Goal: Task Accomplishment & Management: Use online tool/utility

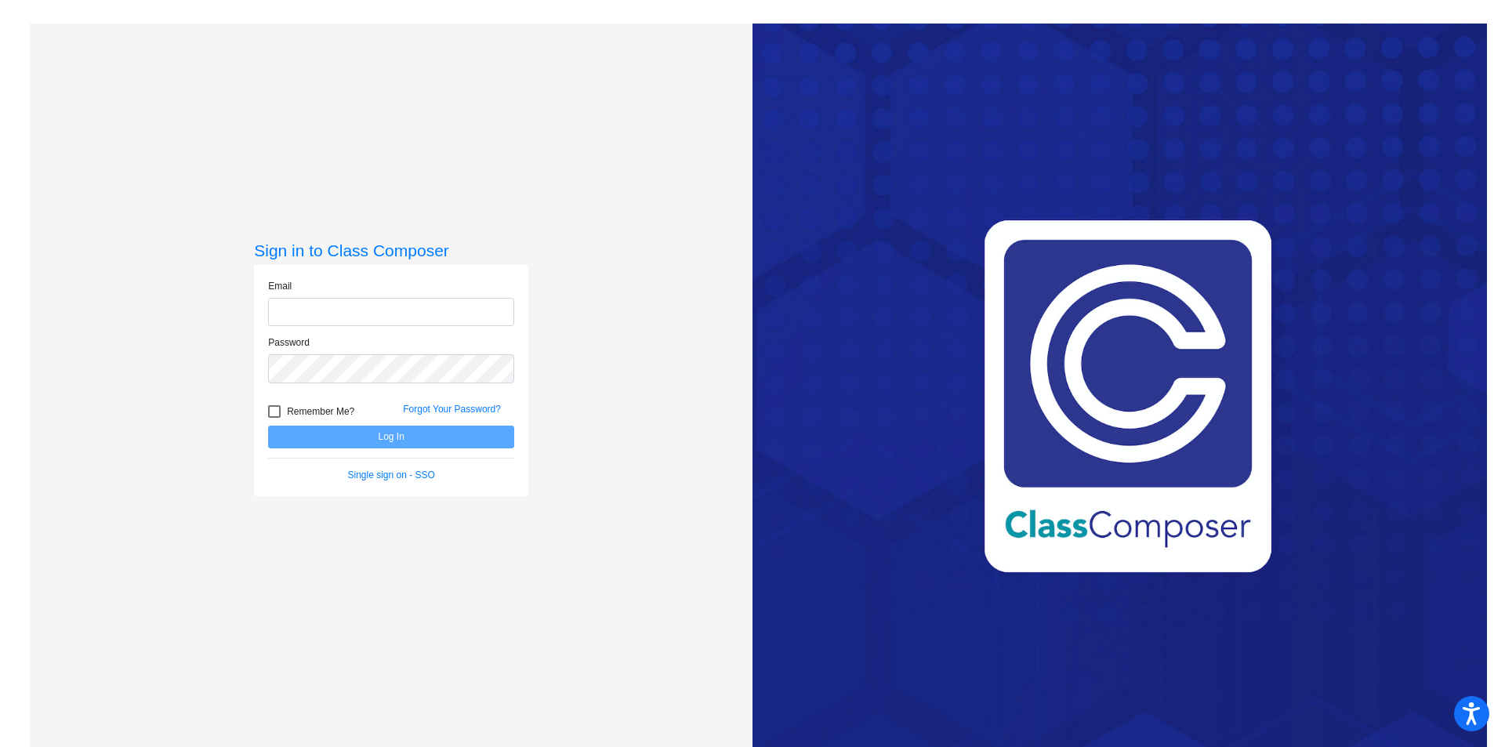
click at [332, 310] on input "email" at bounding box center [391, 312] width 246 height 29
type input "[EMAIL_ADDRESS][PERSON_NAME][DOMAIN_NAME]"
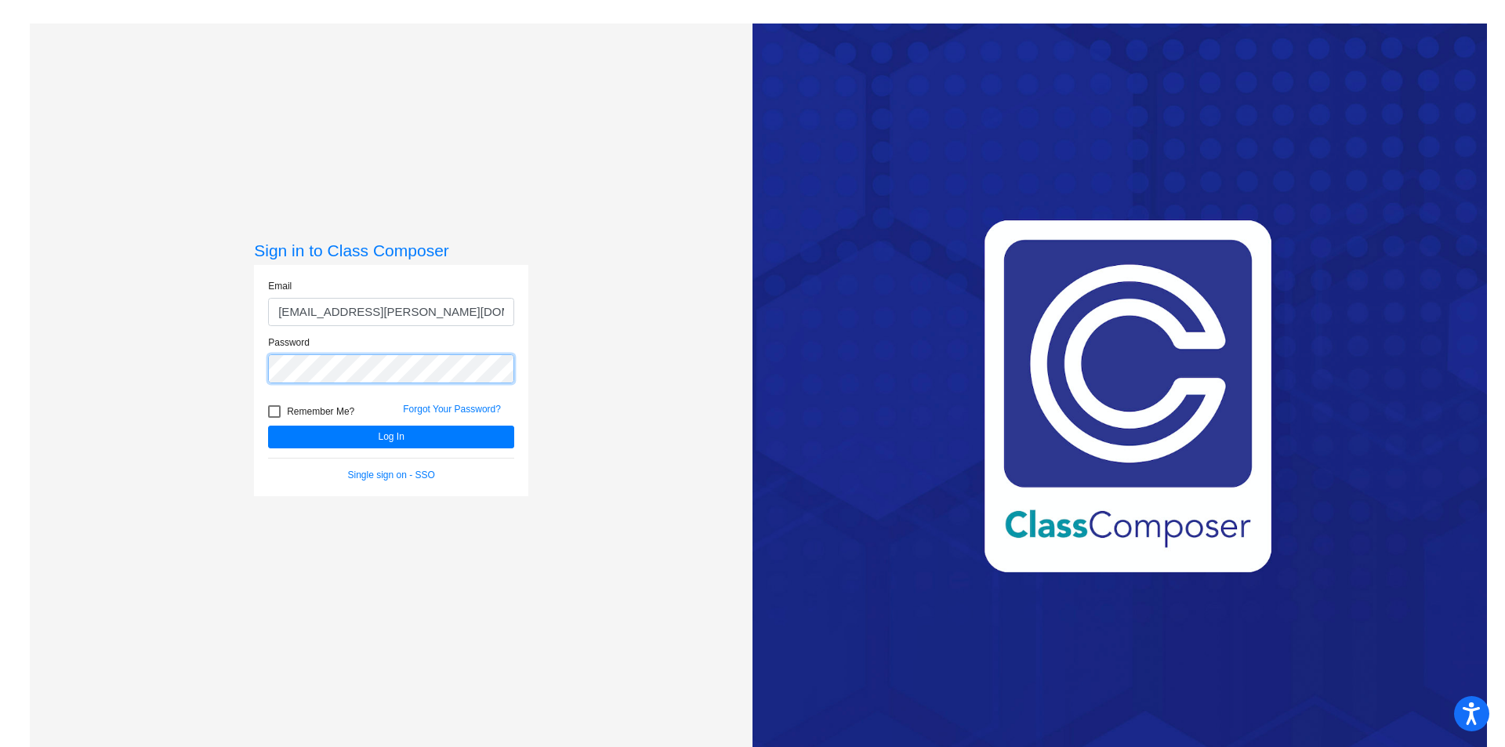
click at [268, 426] on button "Log In" at bounding box center [391, 437] width 246 height 23
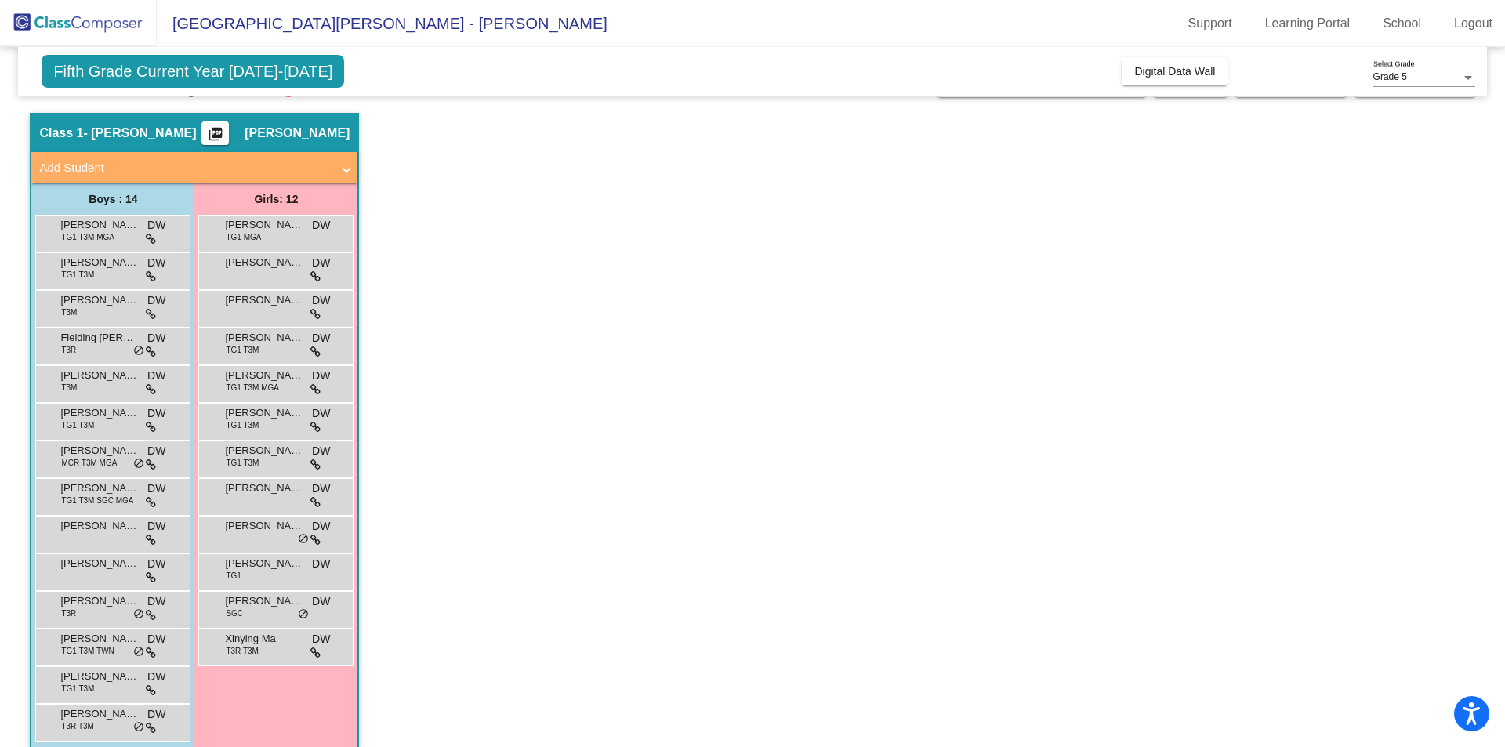
scroll to position [56, 0]
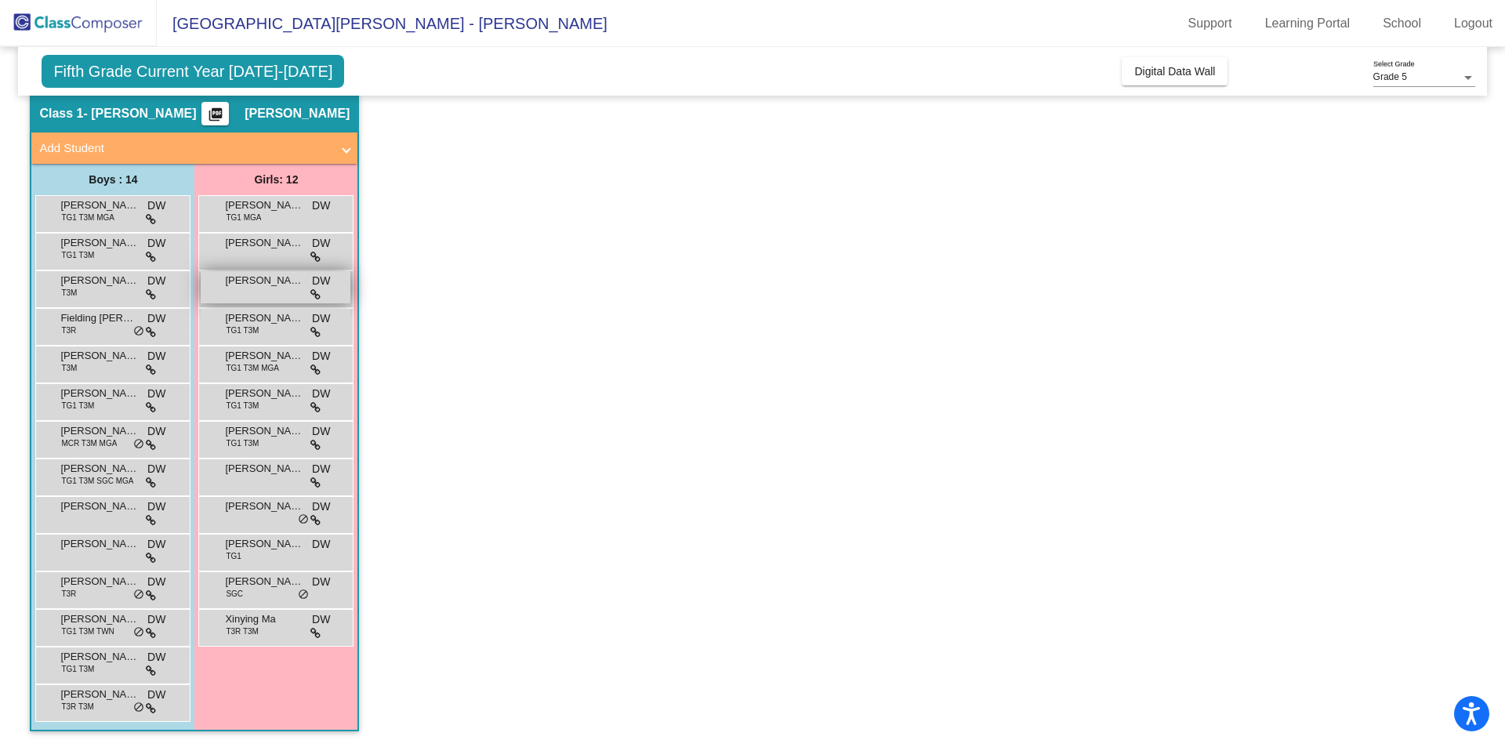
click at [256, 281] on span "[PERSON_NAME]" at bounding box center [264, 281] width 78 height 16
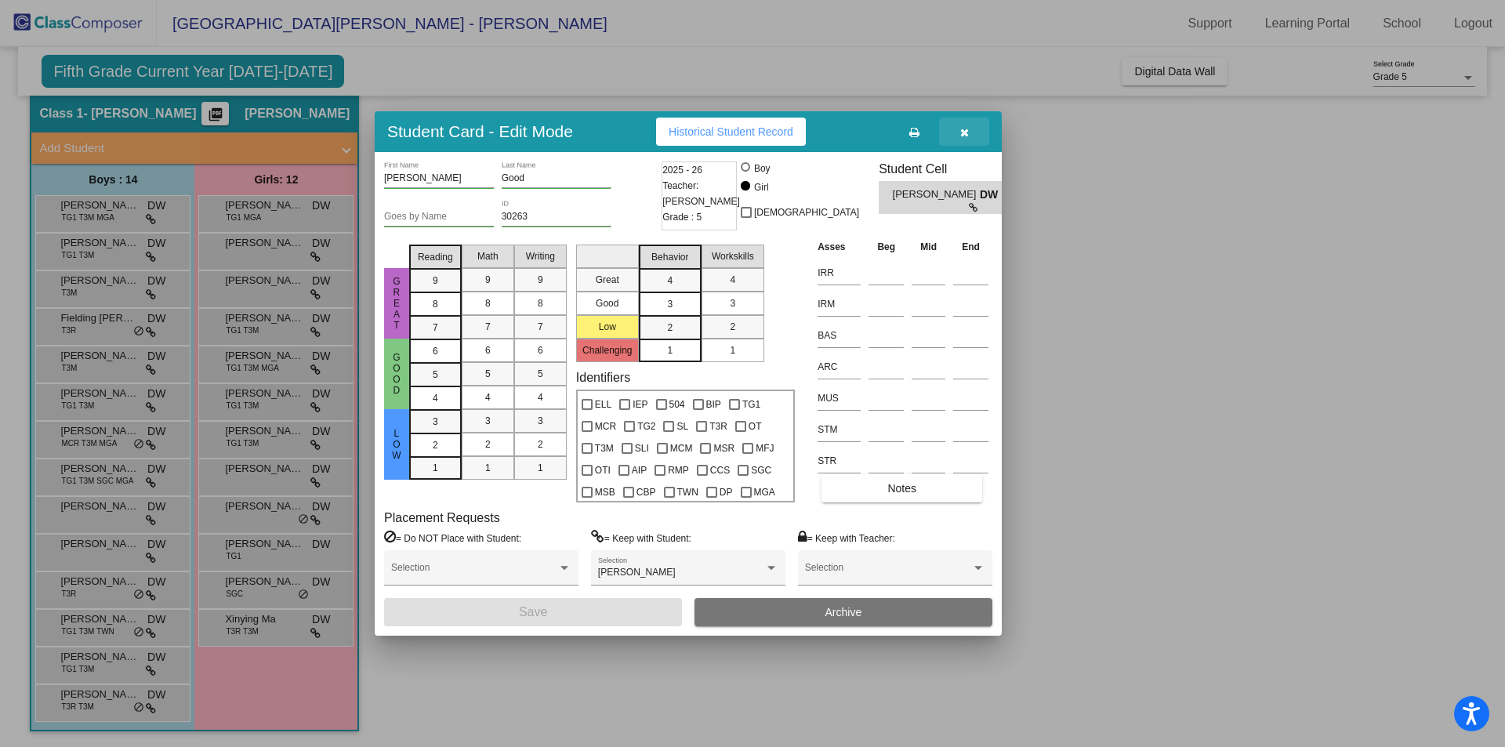
click at [963, 129] on icon "button" at bounding box center [964, 132] width 9 height 11
